Goal: Information Seeking & Learning: Find specific fact

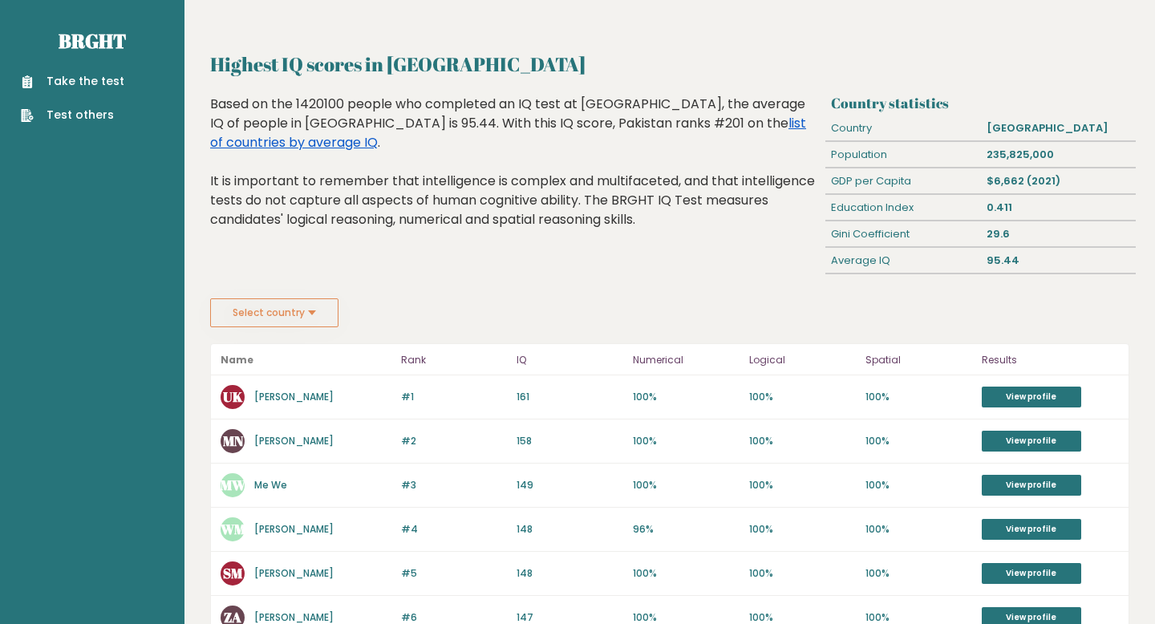
click at [657, 120] on link "list of countries by average IQ" at bounding box center [508, 133] width 596 height 38
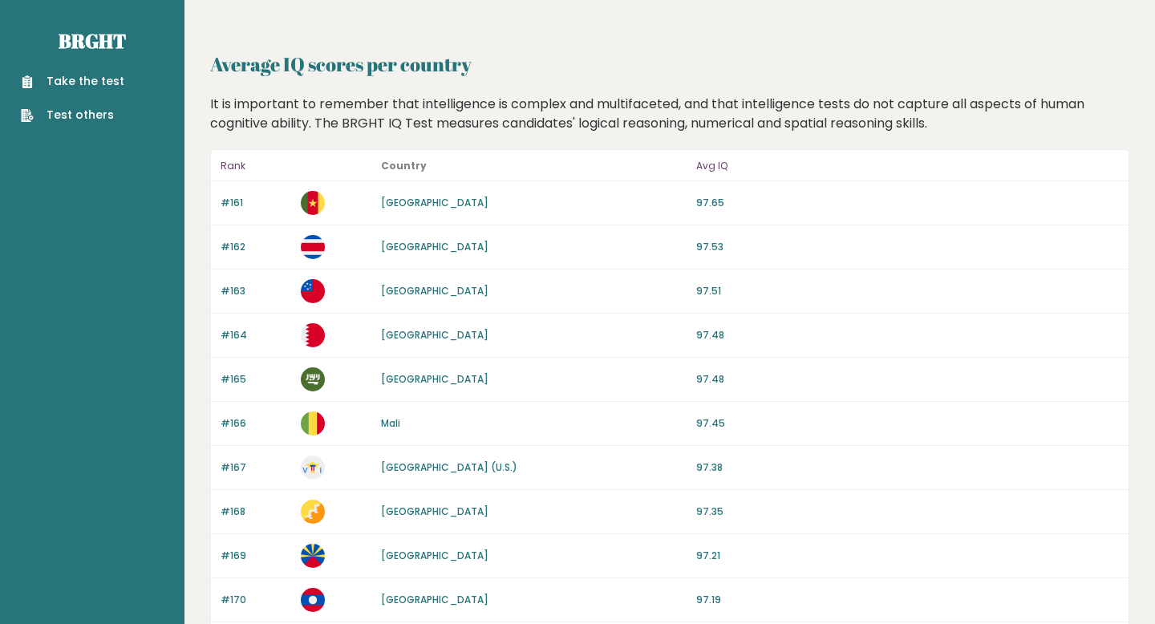
click at [228, 163] on p "Rank" at bounding box center [255, 165] width 71 height 19
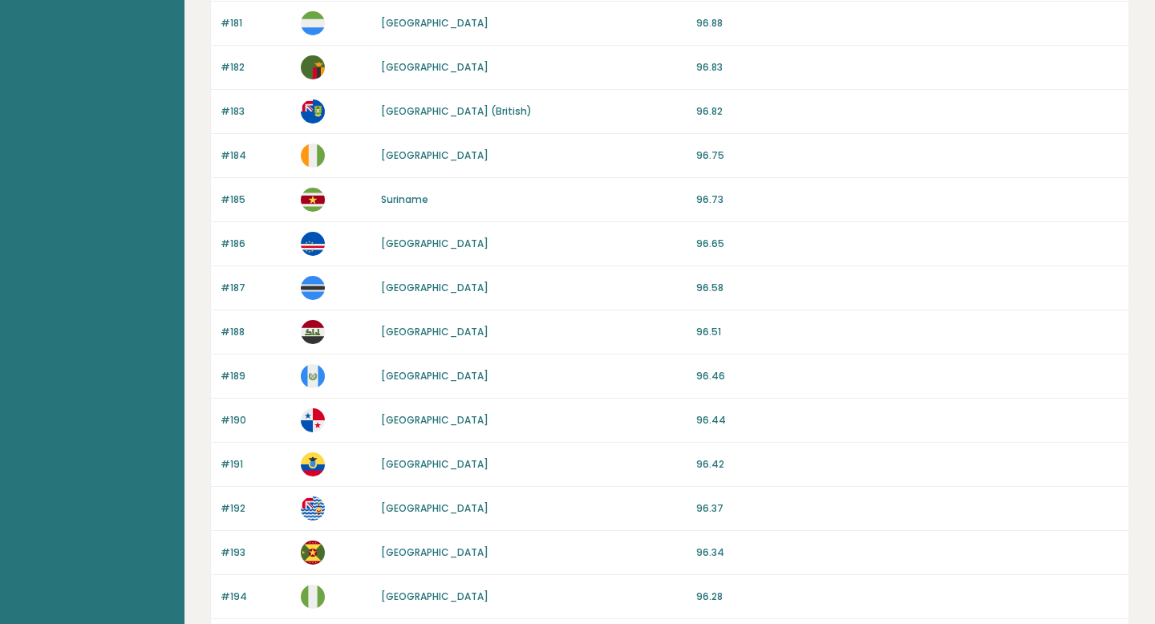
scroll to position [1458, 0]
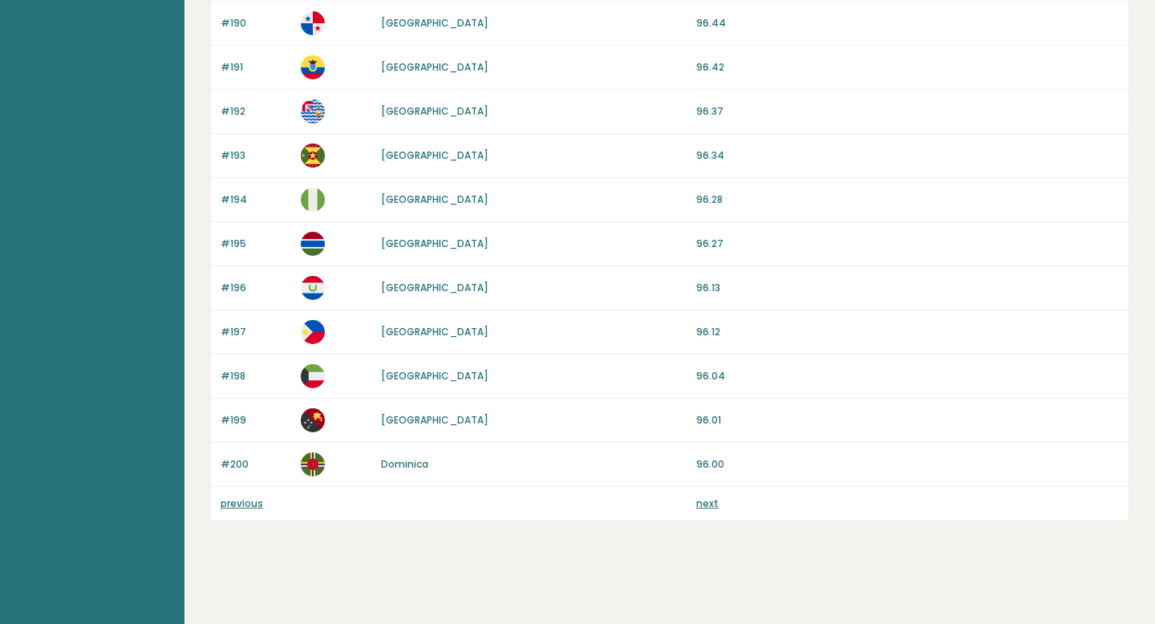
click at [247, 505] on link "previous" at bounding box center [241, 503] width 42 height 14
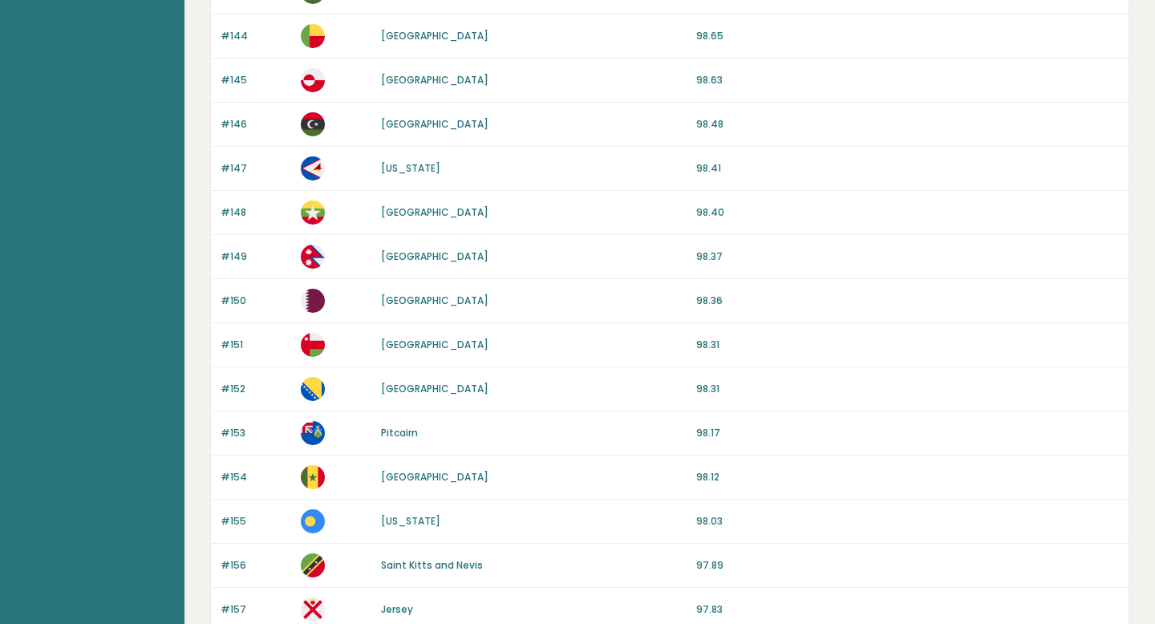
scroll to position [1458, 0]
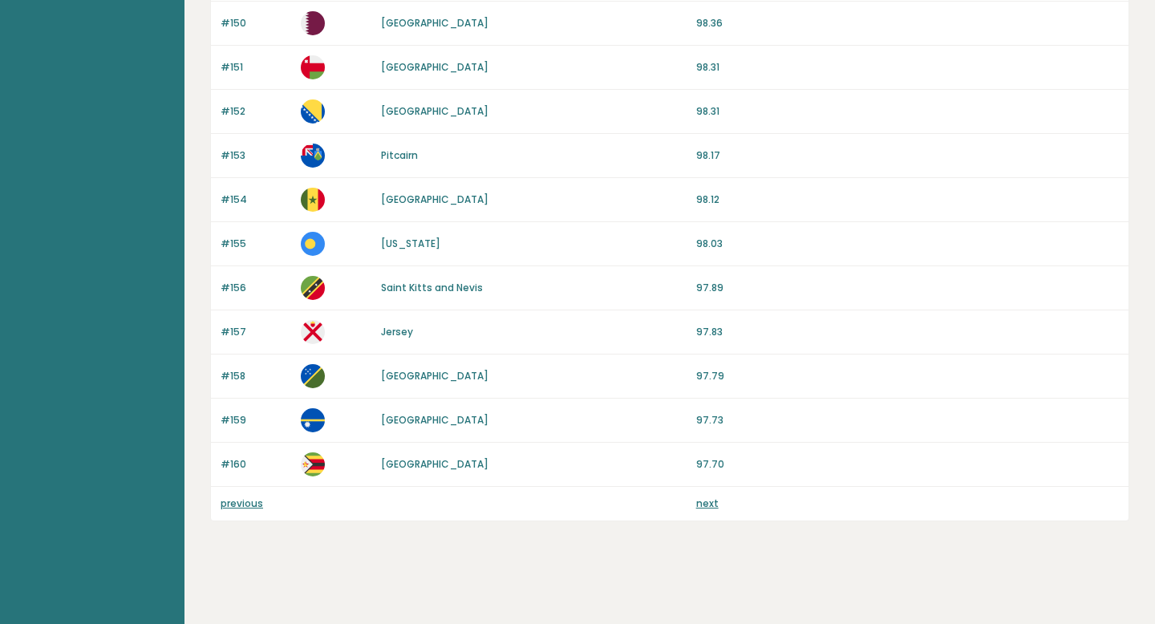
click at [233, 500] on link "previous" at bounding box center [241, 503] width 42 height 14
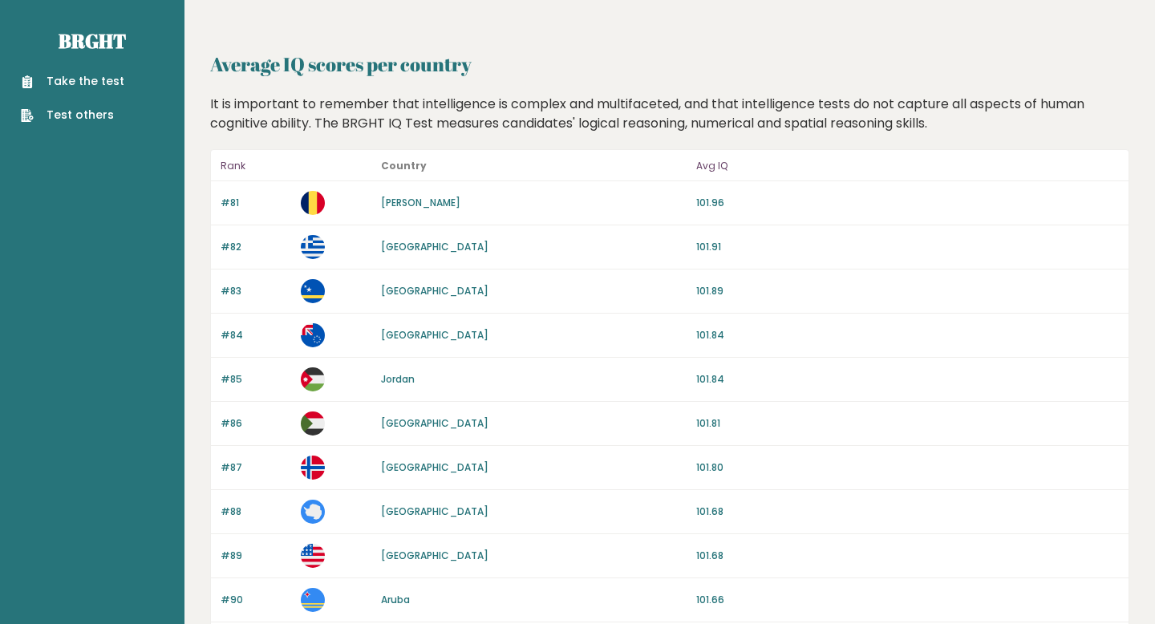
scroll to position [1458, 0]
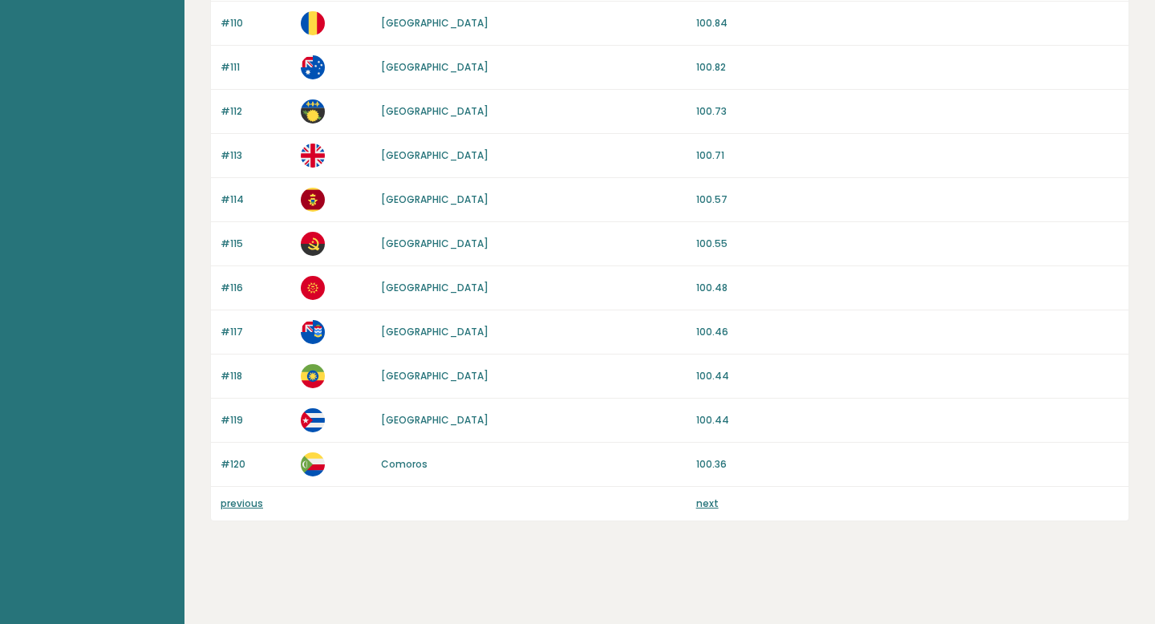
click at [242, 504] on link "previous" at bounding box center [241, 503] width 42 height 14
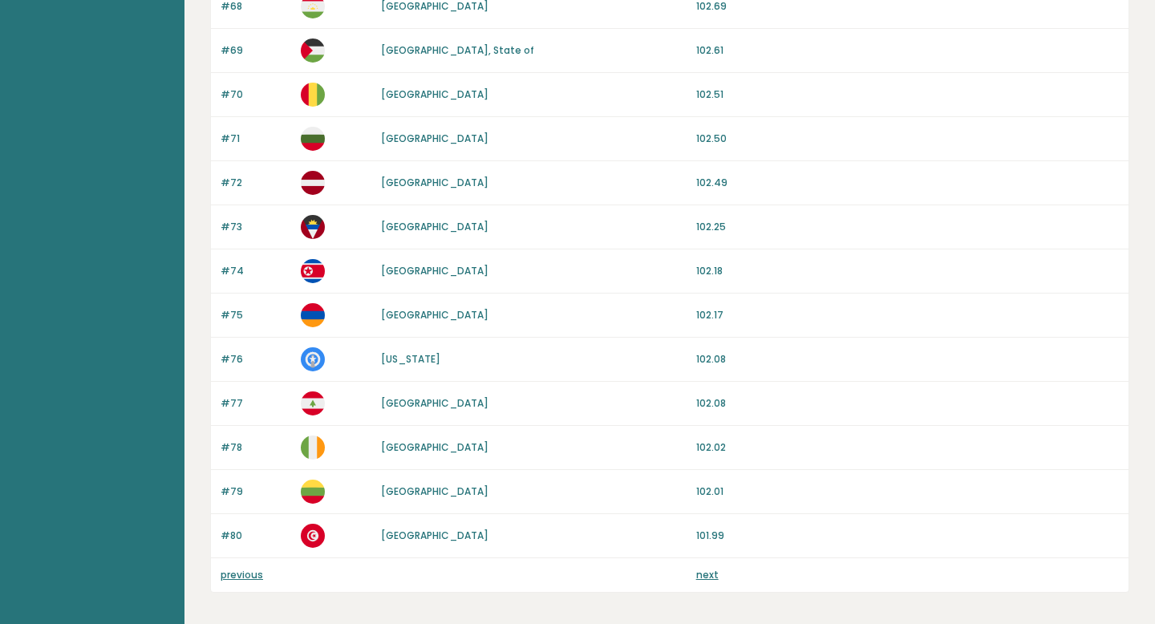
scroll to position [1458, 0]
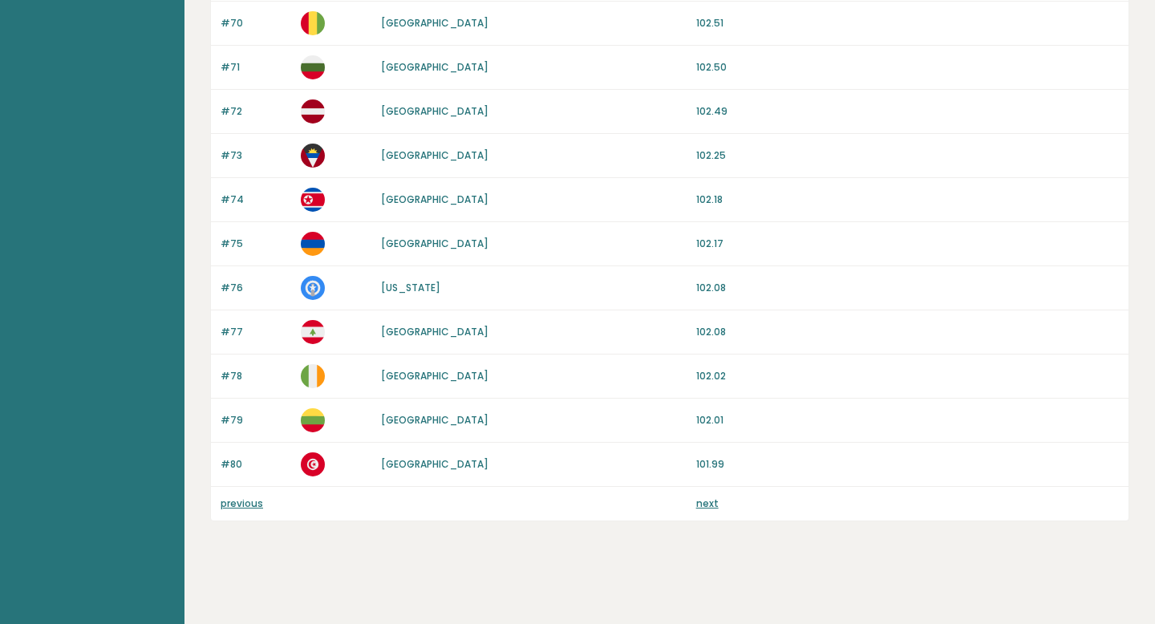
click at [247, 503] on link "previous" at bounding box center [241, 503] width 42 height 14
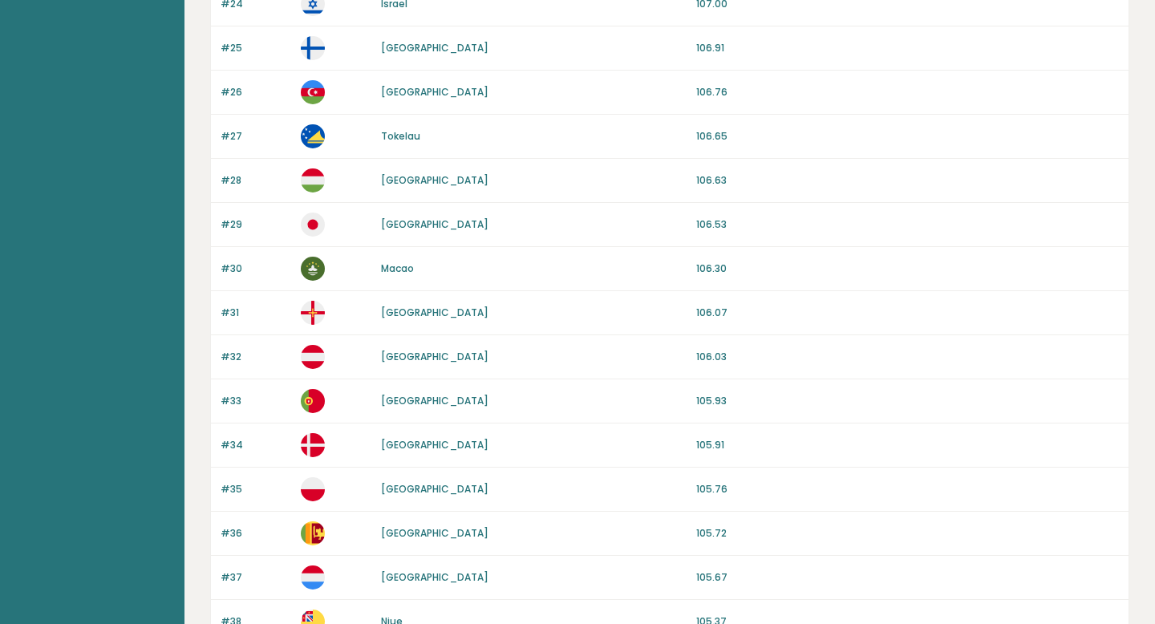
scroll to position [1458, 0]
